Goal: Task Accomplishment & Management: Use online tool/utility

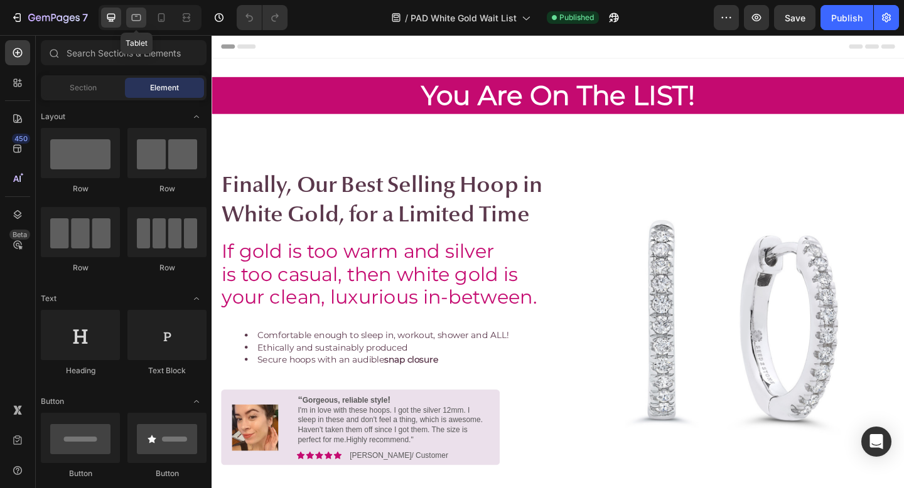
click at [139, 24] on div at bounding box center [136, 18] width 20 height 20
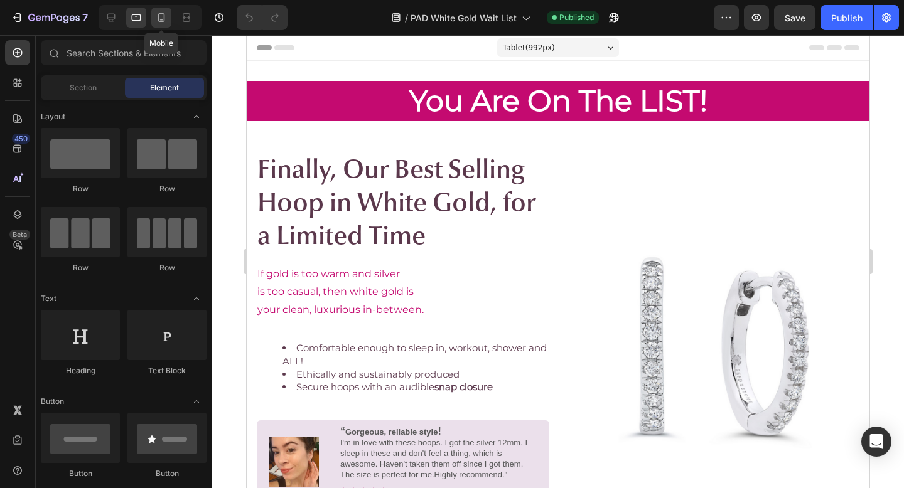
click at [158, 24] on div at bounding box center [161, 18] width 20 height 20
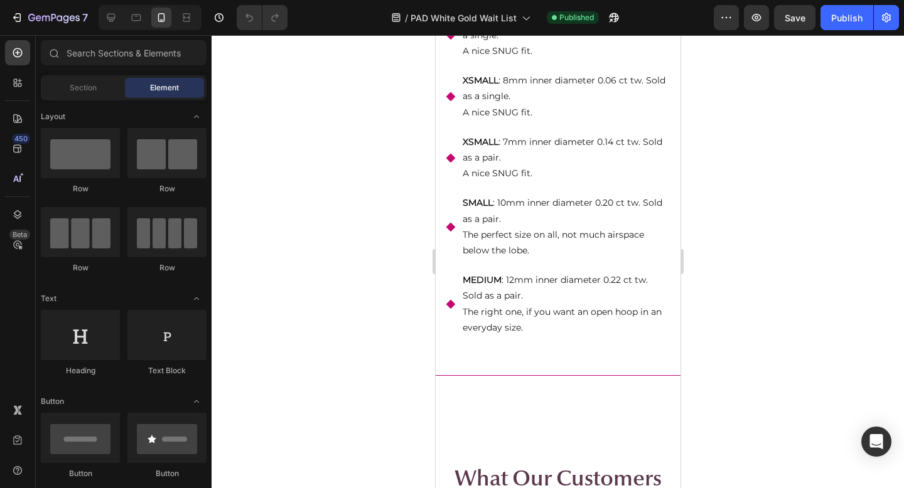
scroll to position [1579, 0]
click at [192, 9] on div at bounding box center [186, 18] width 20 height 20
